Goal: Information Seeking & Learning: Check status

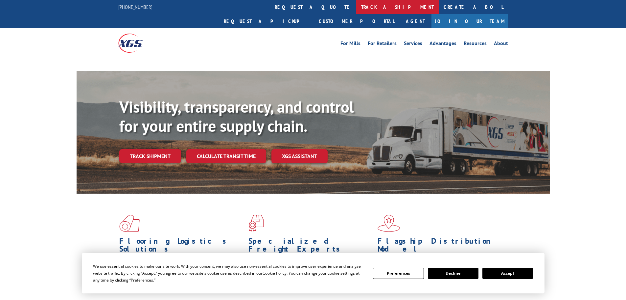
click at [356, 10] on link "track a shipment" at bounding box center [397, 7] width 83 height 14
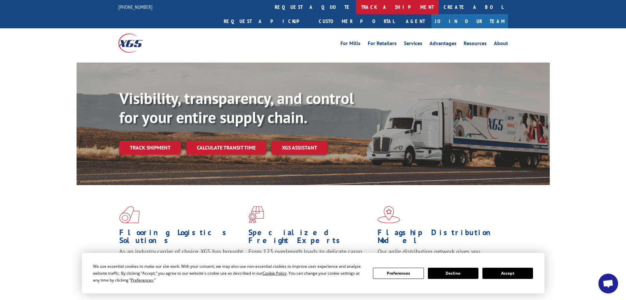
click at [356, 4] on link "track a shipment" at bounding box center [397, 7] width 83 height 14
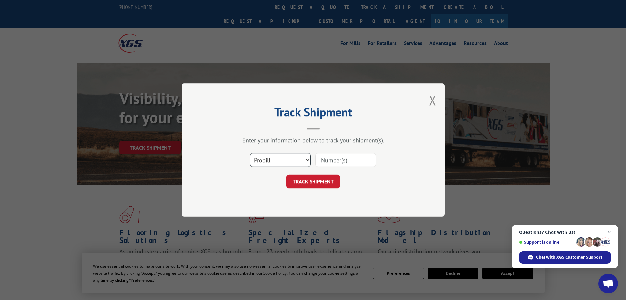
click at [284, 159] on select "Select category... Probill BOL PO" at bounding box center [280, 160] width 61 height 14
select select "bol"
click at [250, 153] on select "Select category... Probill BOL PO" at bounding box center [280, 160] width 61 height 14
click at [350, 160] on input at bounding box center [346, 160] width 61 height 14
paste input "446573"
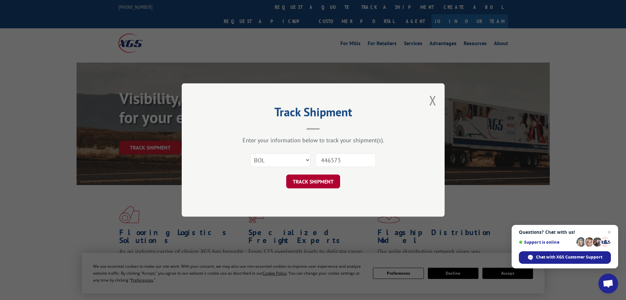
type input "446573"
click at [319, 180] on button "TRACK SHIPMENT" at bounding box center [313, 181] width 54 height 14
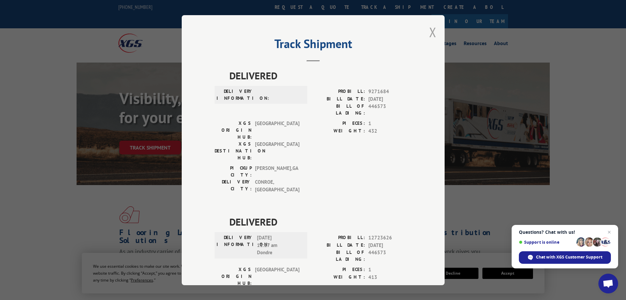
click at [432, 34] on button "Close modal" at bounding box center [432, 31] width 7 height 17
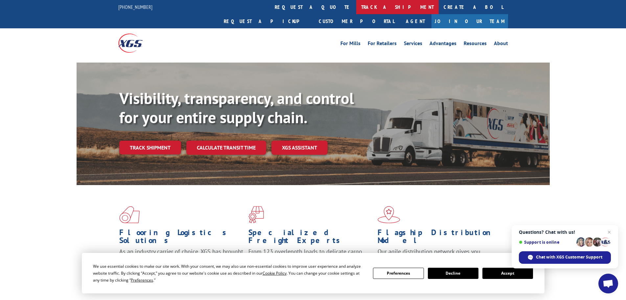
click at [356, 13] on link "track a shipment" at bounding box center [397, 7] width 83 height 14
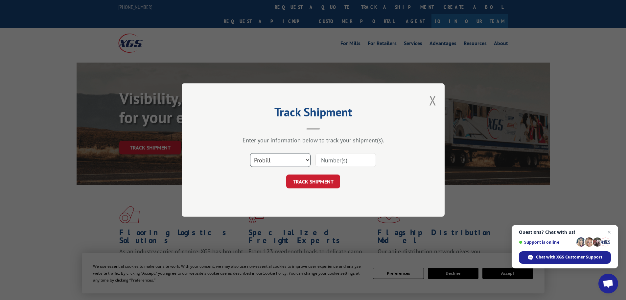
drag, startPoint x: 303, startPoint y: 161, endPoint x: 300, endPoint y: 165, distance: 5.2
click at [303, 161] on select "Select category... Probill BOL PO" at bounding box center [280, 160] width 61 height 14
select select "bol"
click at [250, 153] on select "Select category... Probill BOL PO" at bounding box center [280, 160] width 61 height 14
click at [365, 163] on input at bounding box center [346, 160] width 61 height 14
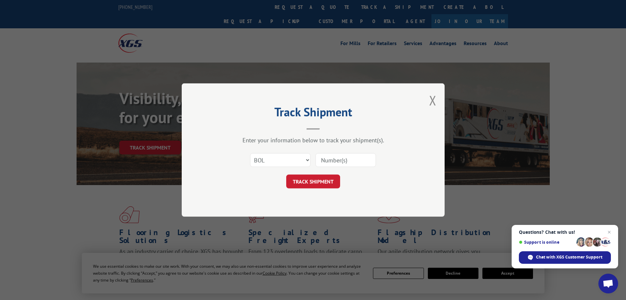
paste input "5993065"
type input "5993065"
click at [318, 178] on button "TRACK SHIPMENT" at bounding box center [313, 181] width 54 height 14
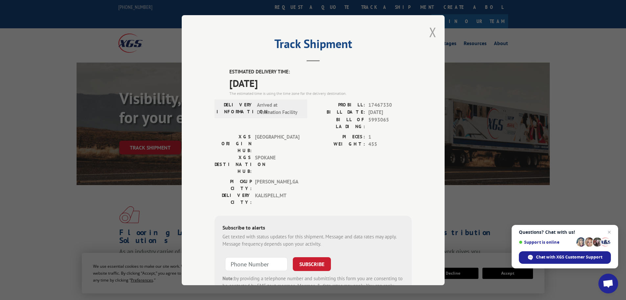
click at [429, 33] on button "Close modal" at bounding box center [432, 31] width 7 height 17
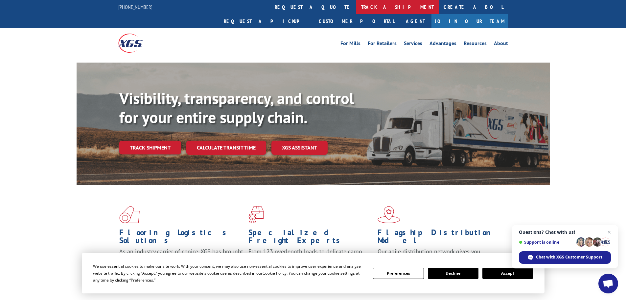
click at [356, 7] on link "track a shipment" at bounding box center [397, 7] width 83 height 14
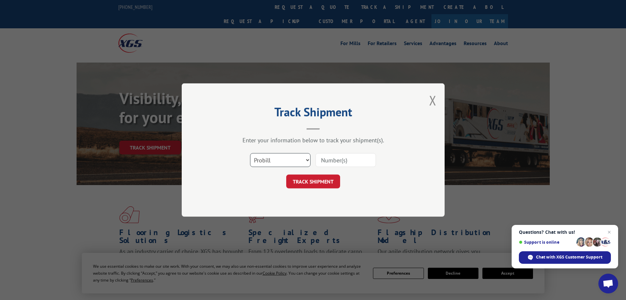
click at [298, 157] on select "Select category... Probill BOL PO" at bounding box center [280, 160] width 61 height 14
select select "bol"
click at [250, 153] on select "Select category... Probill BOL PO" at bounding box center [280, 160] width 61 height 14
click at [340, 161] on input at bounding box center [346, 160] width 61 height 14
paste input "5076586"
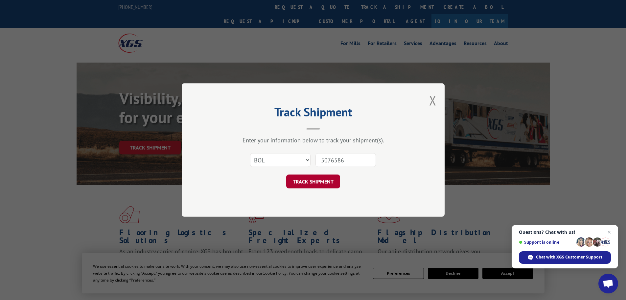
type input "5076586"
click at [324, 182] on button "TRACK SHIPMENT" at bounding box center [313, 181] width 54 height 14
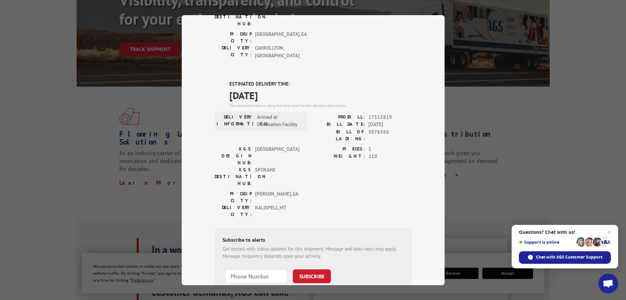
scroll to position [164, 0]
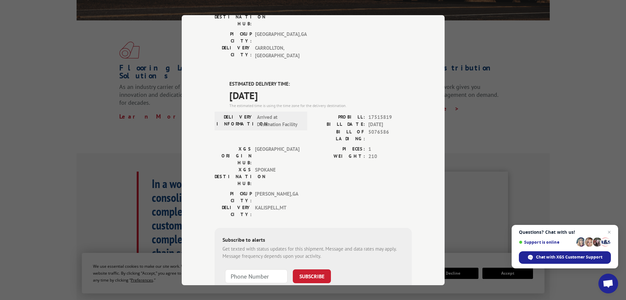
click at [609, 51] on div "Track Shipment DELIVERED DELIVERY INFORMATION: [DATE] 12:00 pm [PERSON_NAME]: 1…" at bounding box center [313, 150] width 626 height 300
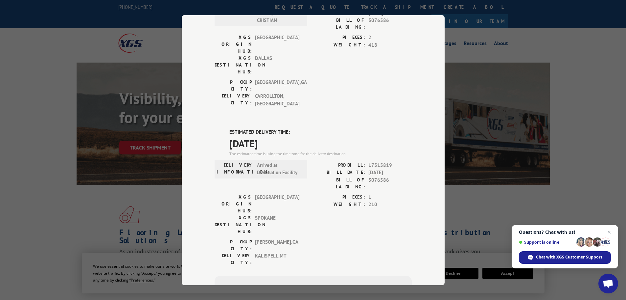
scroll to position [134, 0]
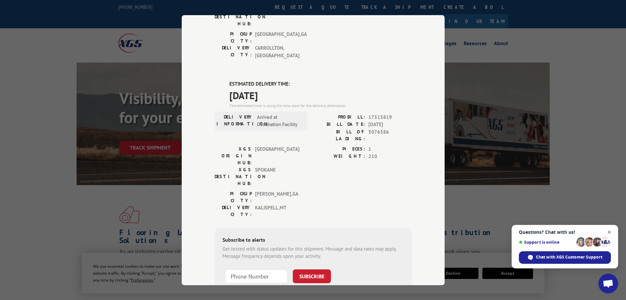
click at [611, 232] on span "Close chat" at bounding box center [610, 232] width 8 height 8
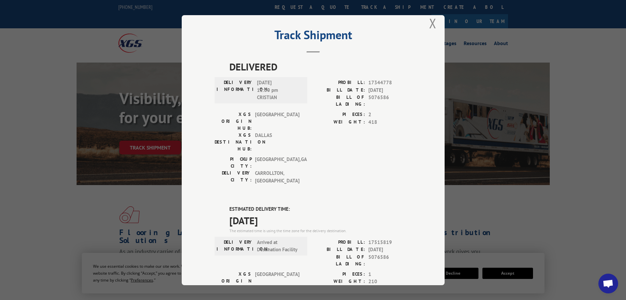
scroll to position [0, 0]
